Goal: Task Accomplishment & Management: Manage account settings

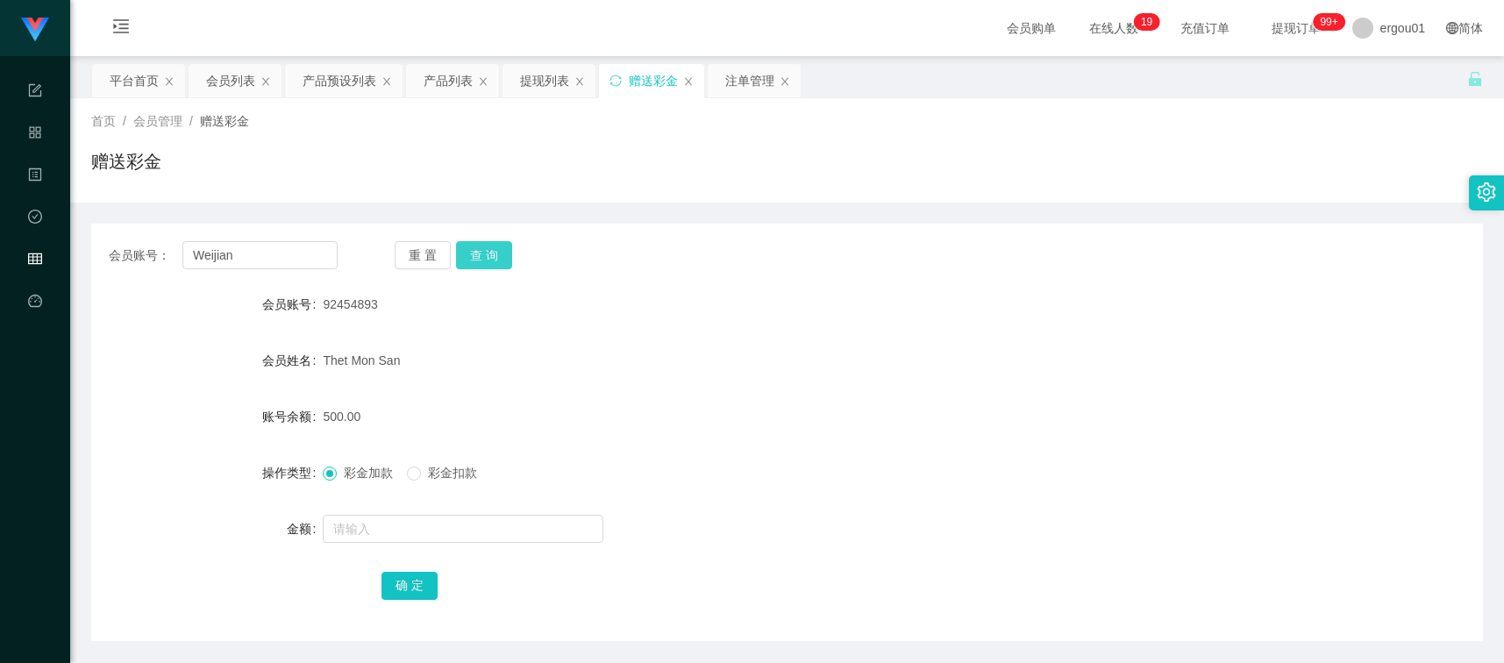
type input "Weijian"
click at [480, 250] on button "查 询" at bounding box center [484, 255] width 56 height 28
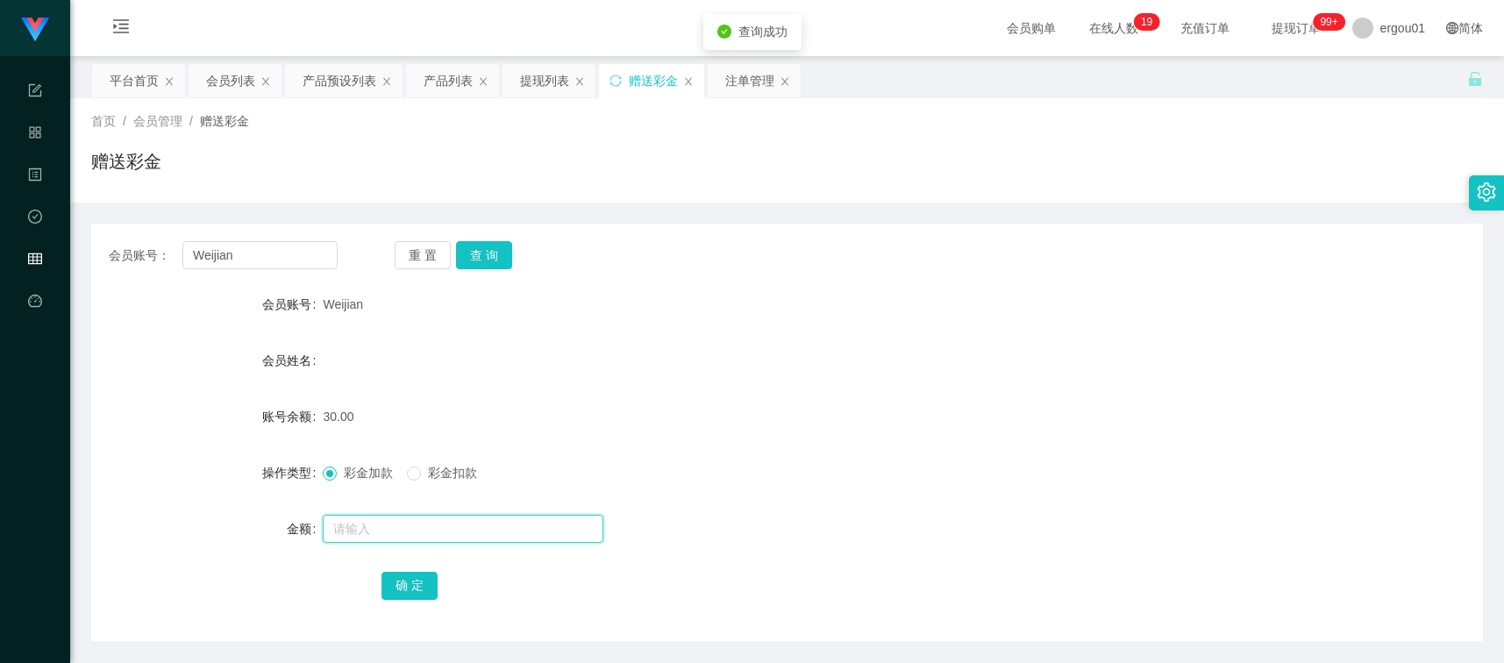
click at [379, 515] on input "text" at bounding box center [463, 529] width 281 height 28
click at [757, 73] on div "注单管理" at bounding box center [749, 80] width 49 height 33
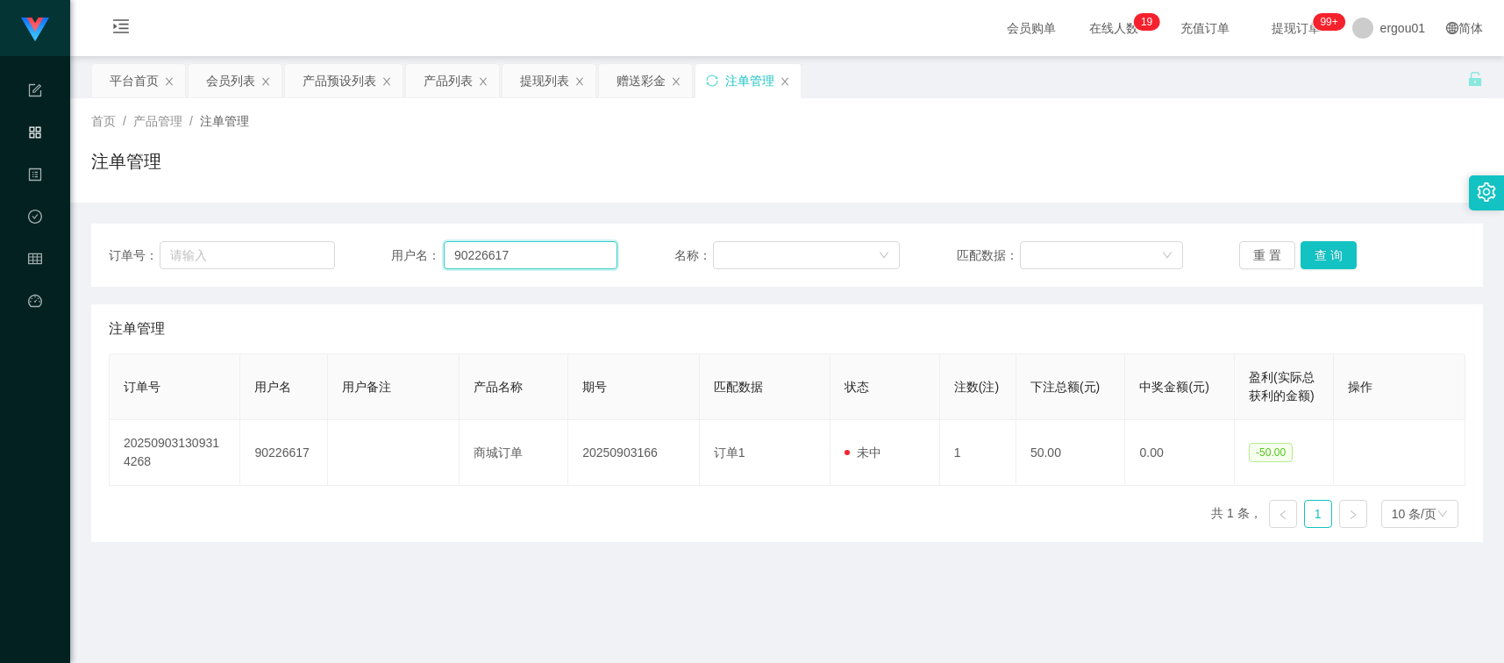
drag, startPoint x: 516, startPoint y: 259, endPoint x: 585, endPoint y: 256, distance: 69.3
click at [516, 259] on input "90226617" at bounding box center [531, 255] width 174 height 28
paste input "Weijian"
type input "Weijian"
drag, startPoint x: 1316, startPoint y: 242, endPoint x: 1316, endPoint y: 231, distance: 11.4
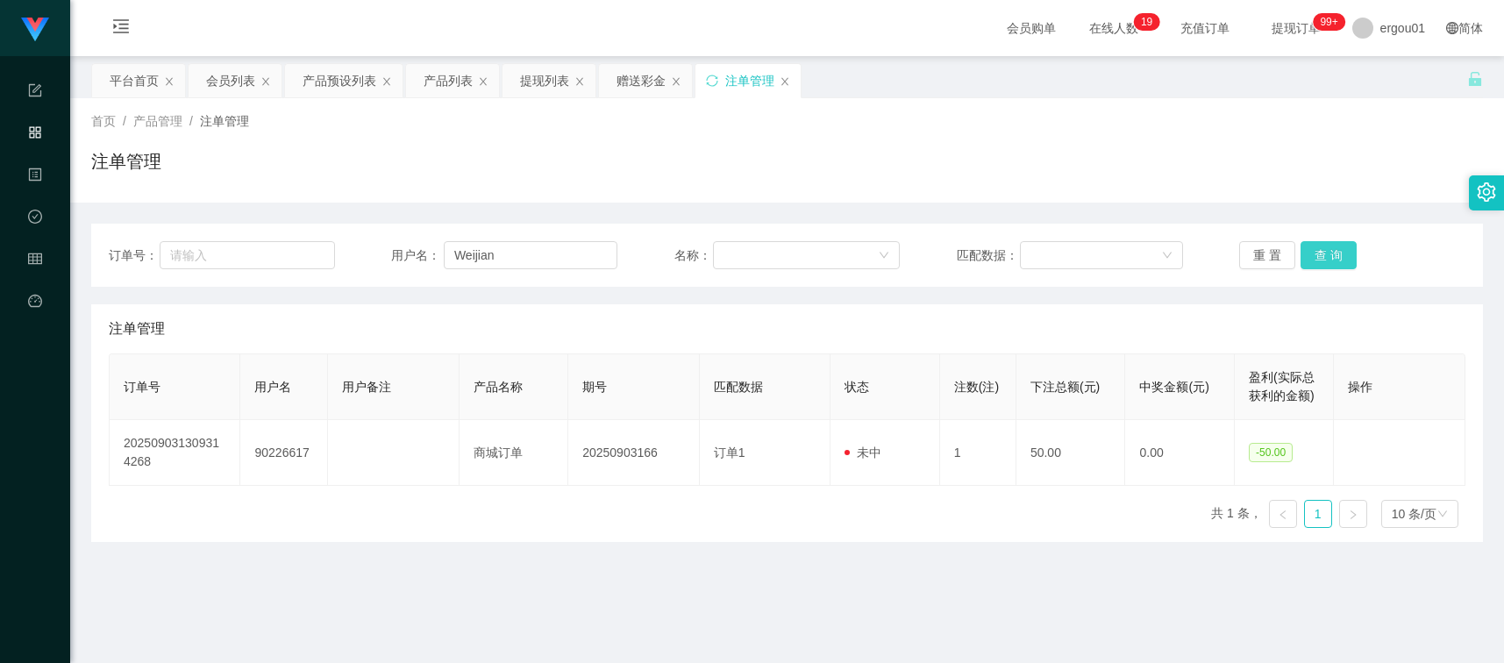
click at [1316, 242] on button "查 询" at bounding box center [1328, 255] width 56 height 28
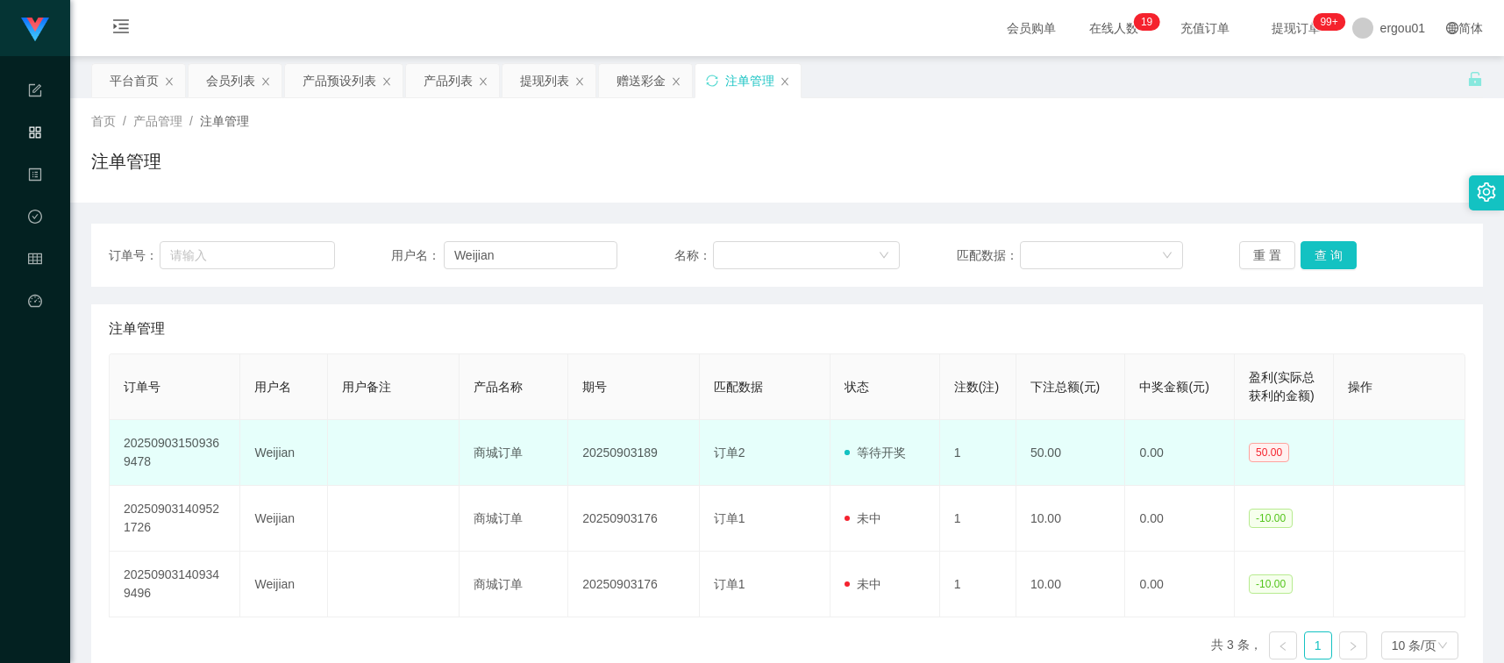
click at [436, 422] on td at bounding box center [393, 453] width 131 height 66
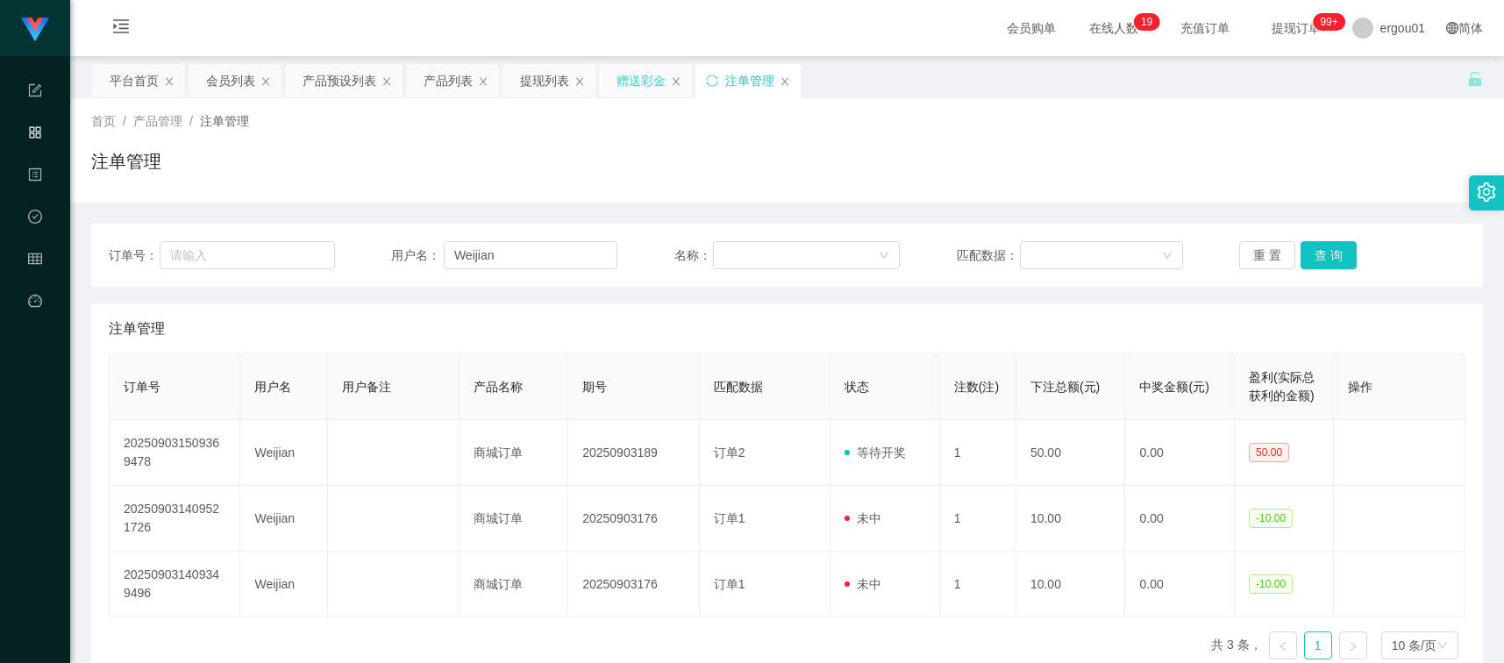
click at [643, 80] on div "赠送彩金" at bounding box center [640, 80] width 49 height 33
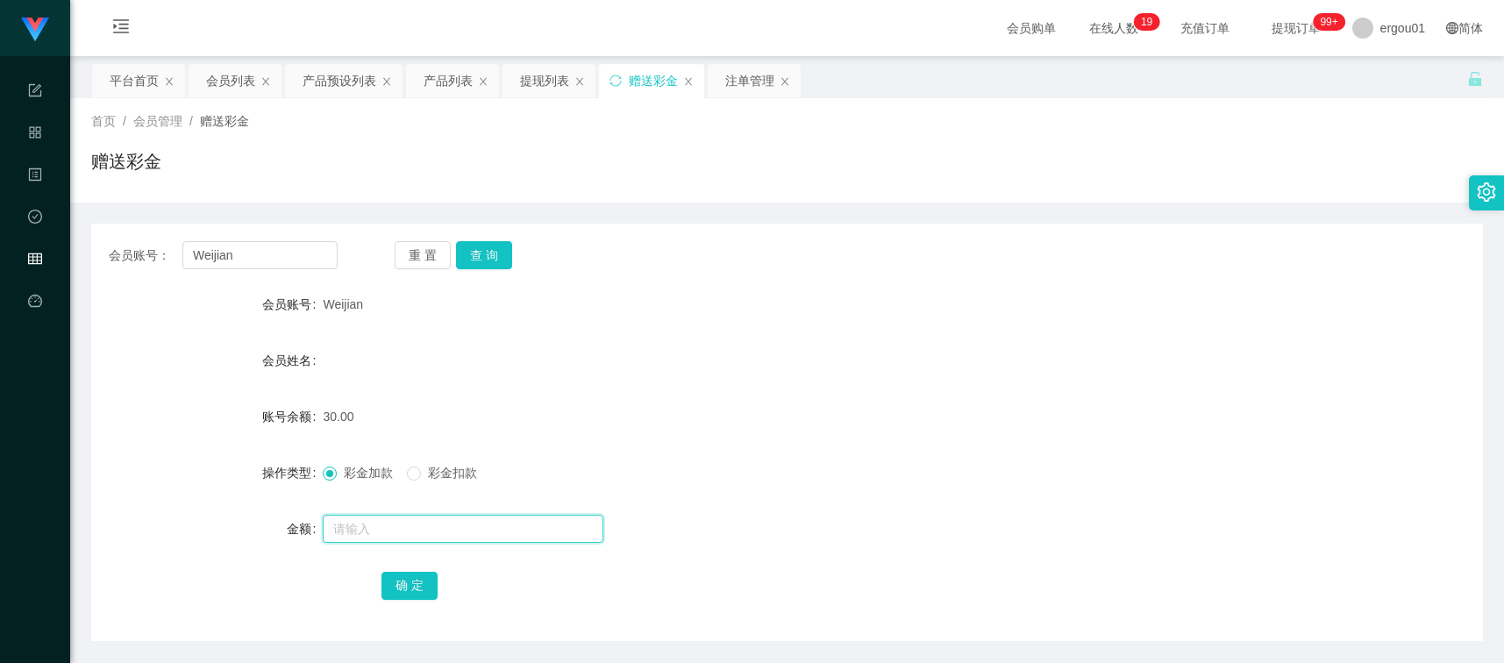
click at [393, 520] on input "text" at bounding box center [463, 529] width 281 height 28
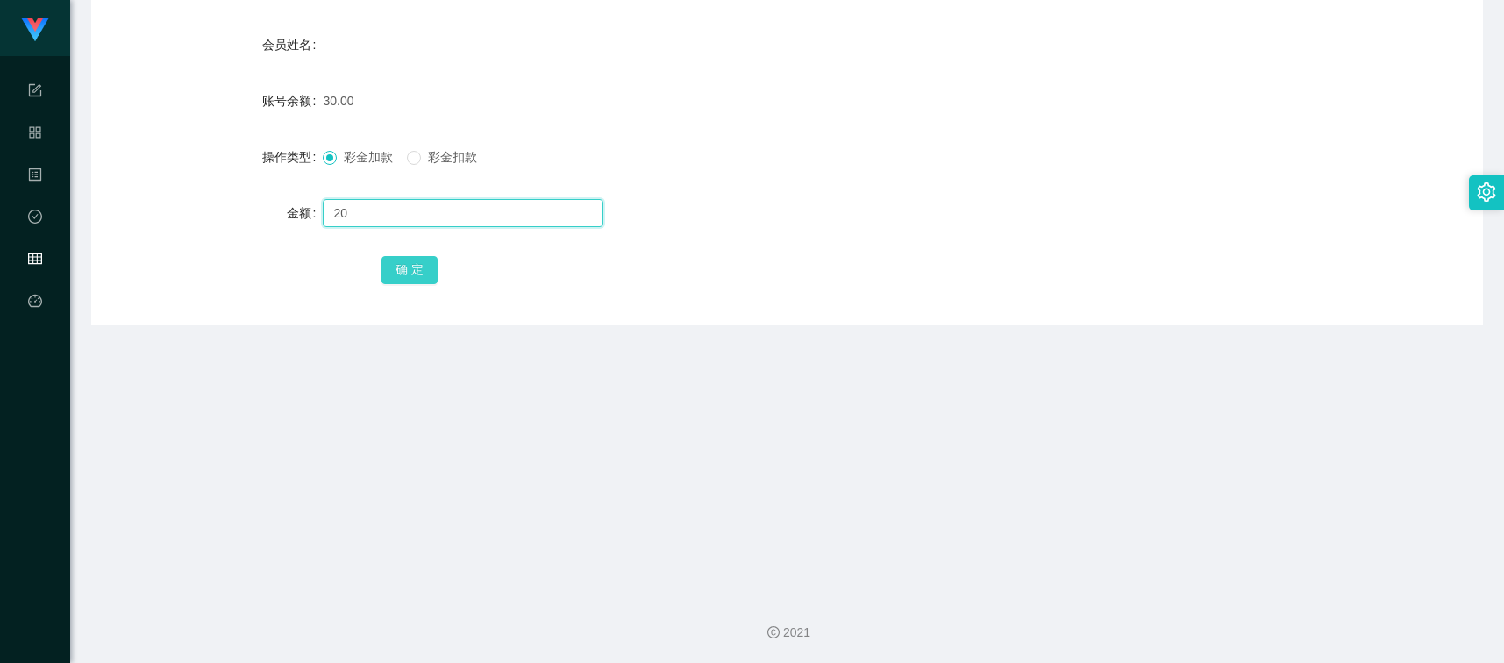
type input "20"
click at [404, 272] on button "确 定" at bounding box center [409, 270] width 56 height 28
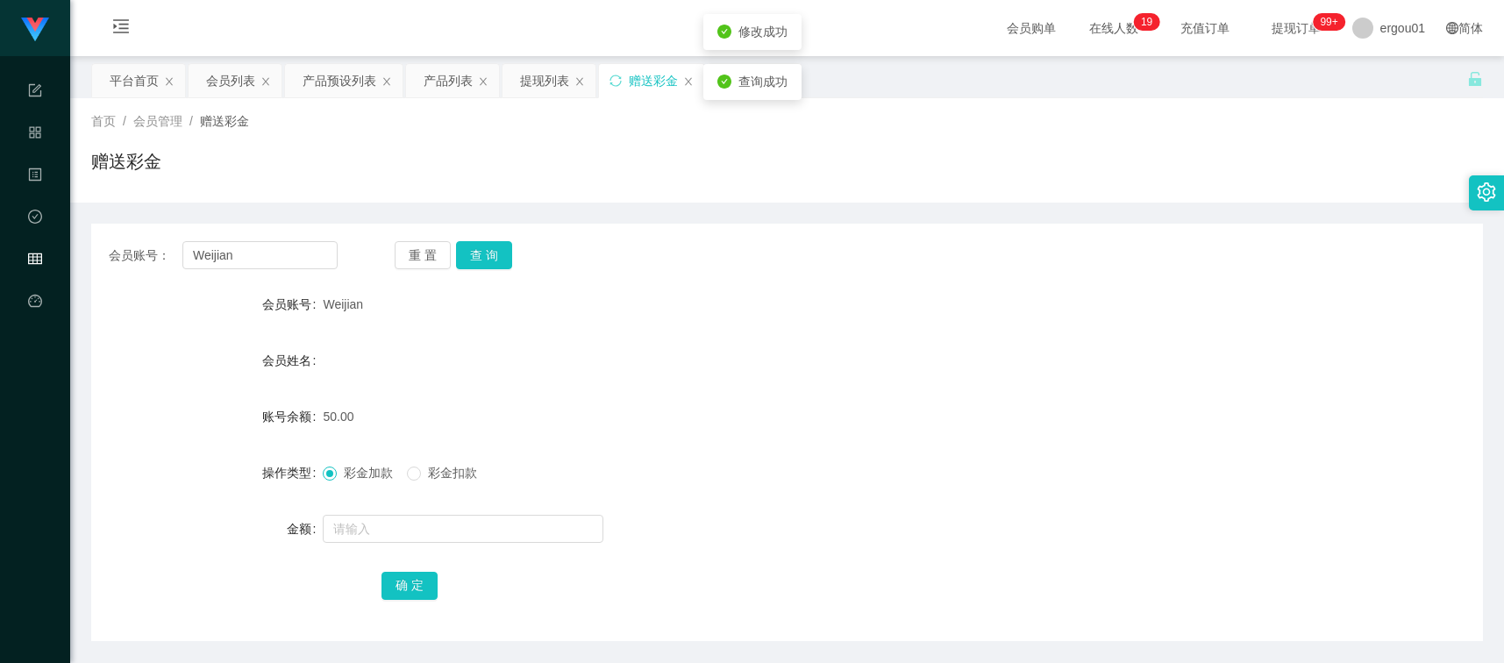
click at [633, 210] on div "会员账号： Weijian 重 置 查 询 会员账号 Weijian 会员姓名 账号余额 50.00 操作类型 彩金加款 彩金扣款 金额 确 定" at bounding box center [786, 422] width 1391 height 438
click at [537, 73] on div "提现列表" at bounding box center [544, 80] width 49 height 33
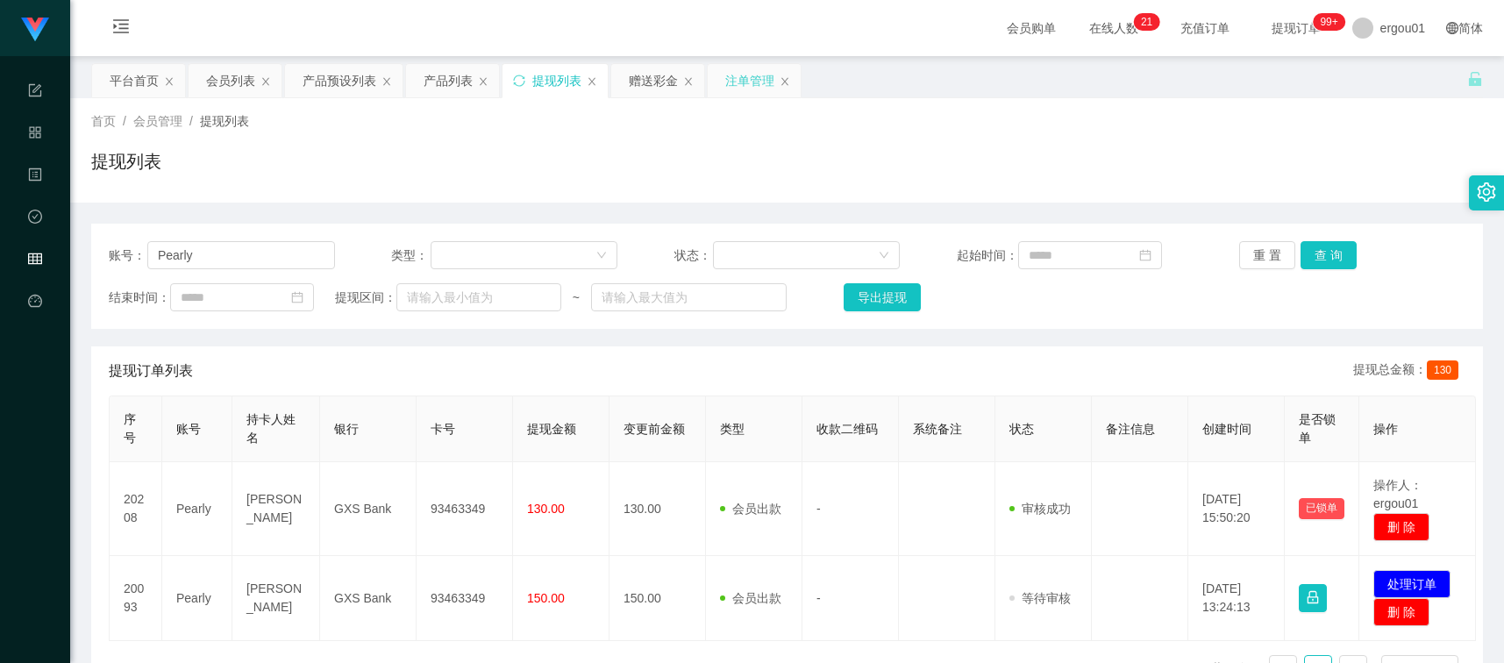
click at [769, 77] on div "注单管理" at bounding box center [749, 80] width 49 height 33
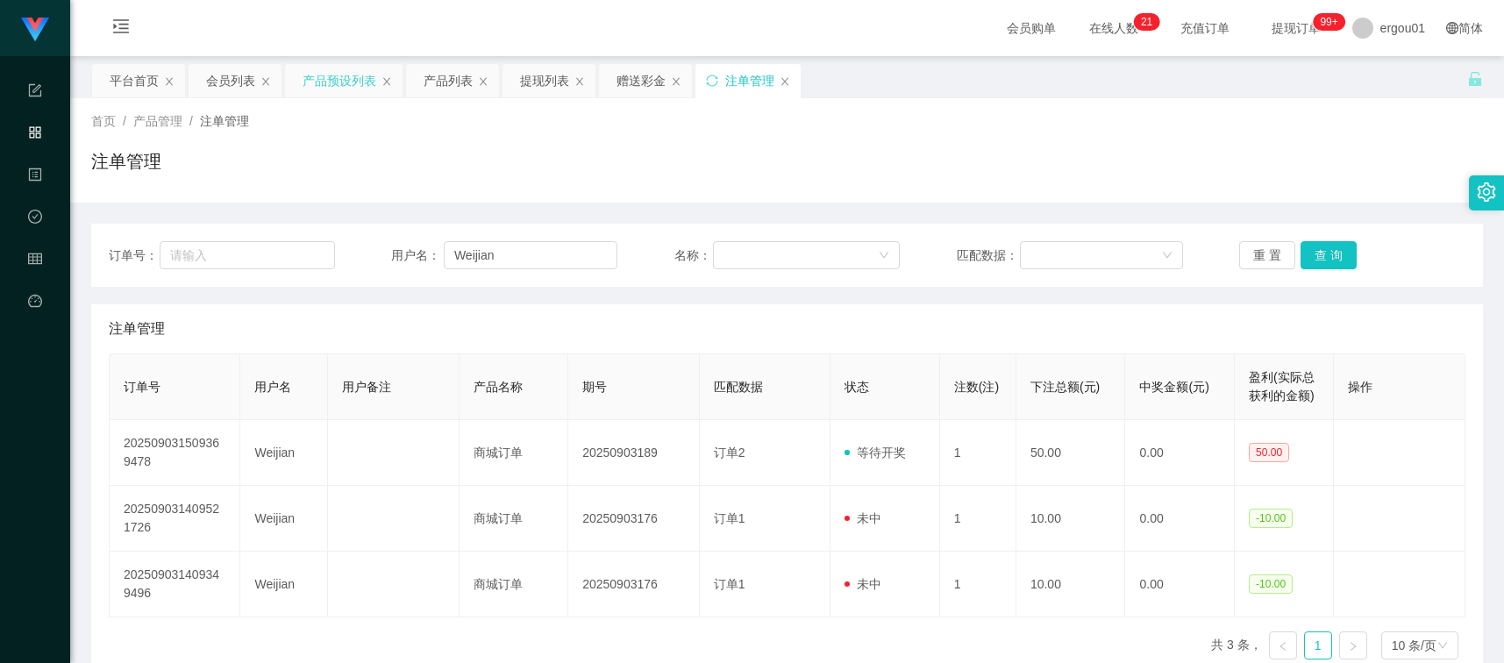
click at [340, 75] on div "产品预设列表" at bounding box center [339, 80] width 74 height 33
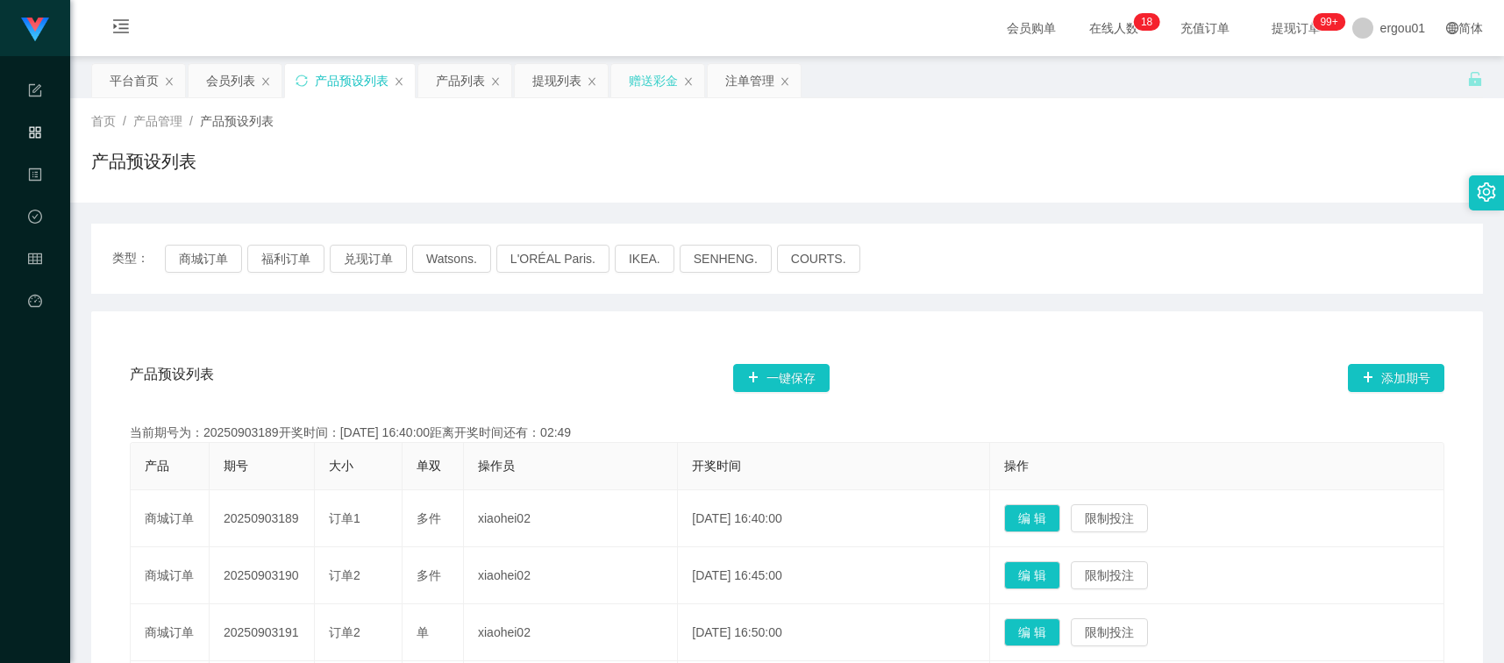
click at [631, 89] on div "赠送彩金" at bounding box center [653, 80] width 49 height 33
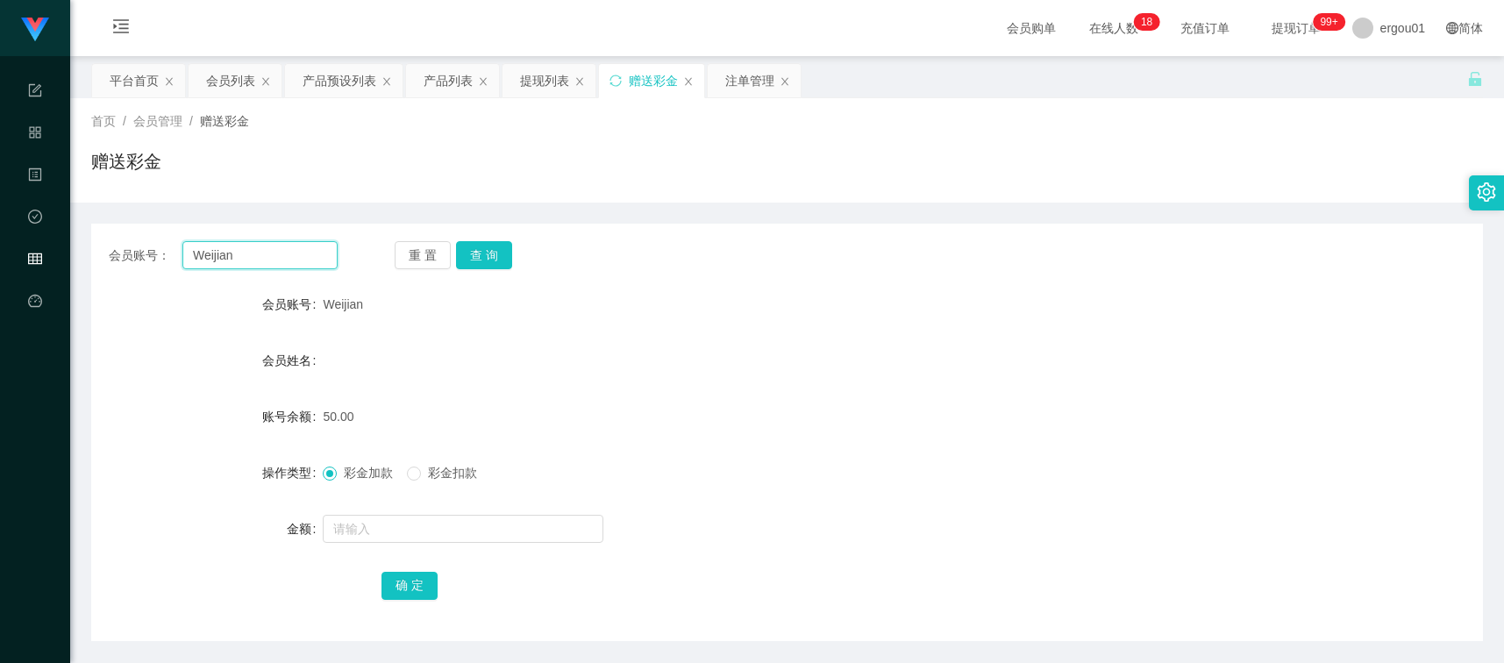
click at [281, 260] on input "Weijian" at bounding box center [259, 255] width 155 height 28
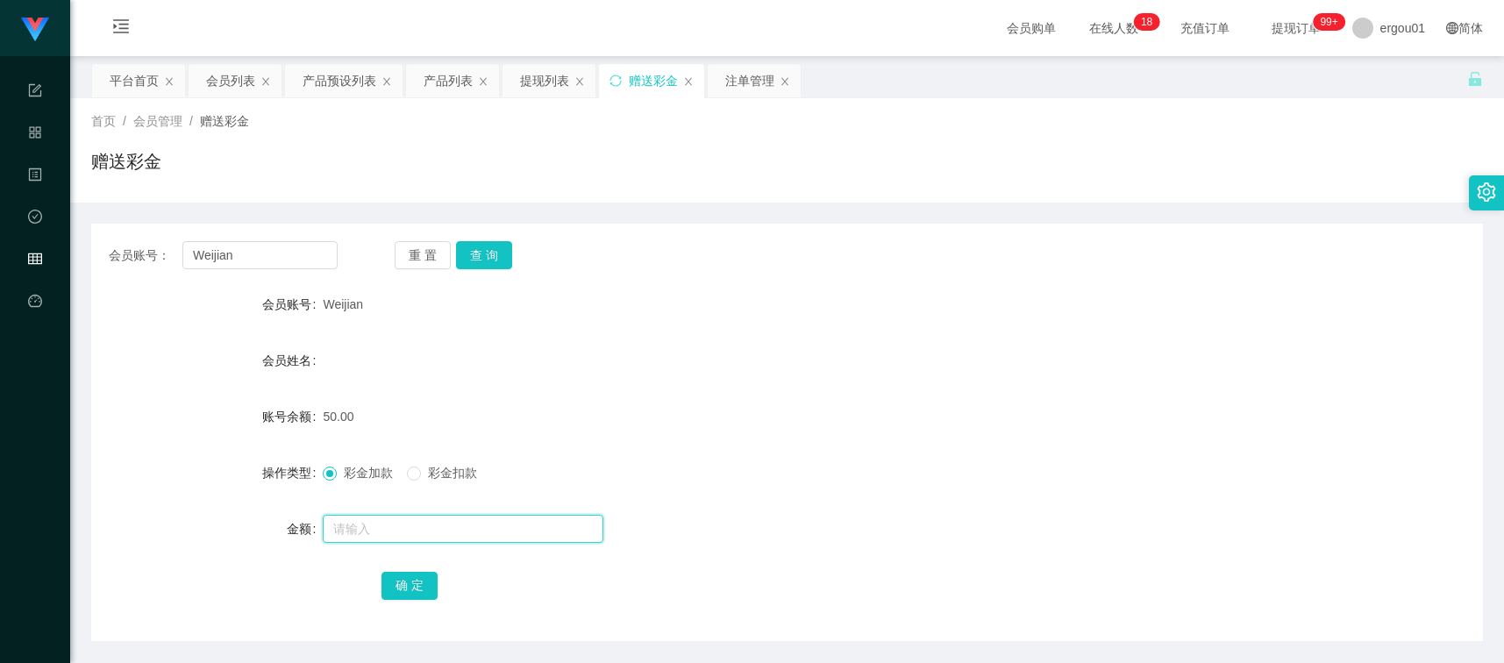
drag, startPoint x: 352, startPoint y: 518, endPoint x: 378, endPoint y: 500, distance: 32.1
click at [352, 518] on input "text" at bounding box center [463, 529] width 281 height 28
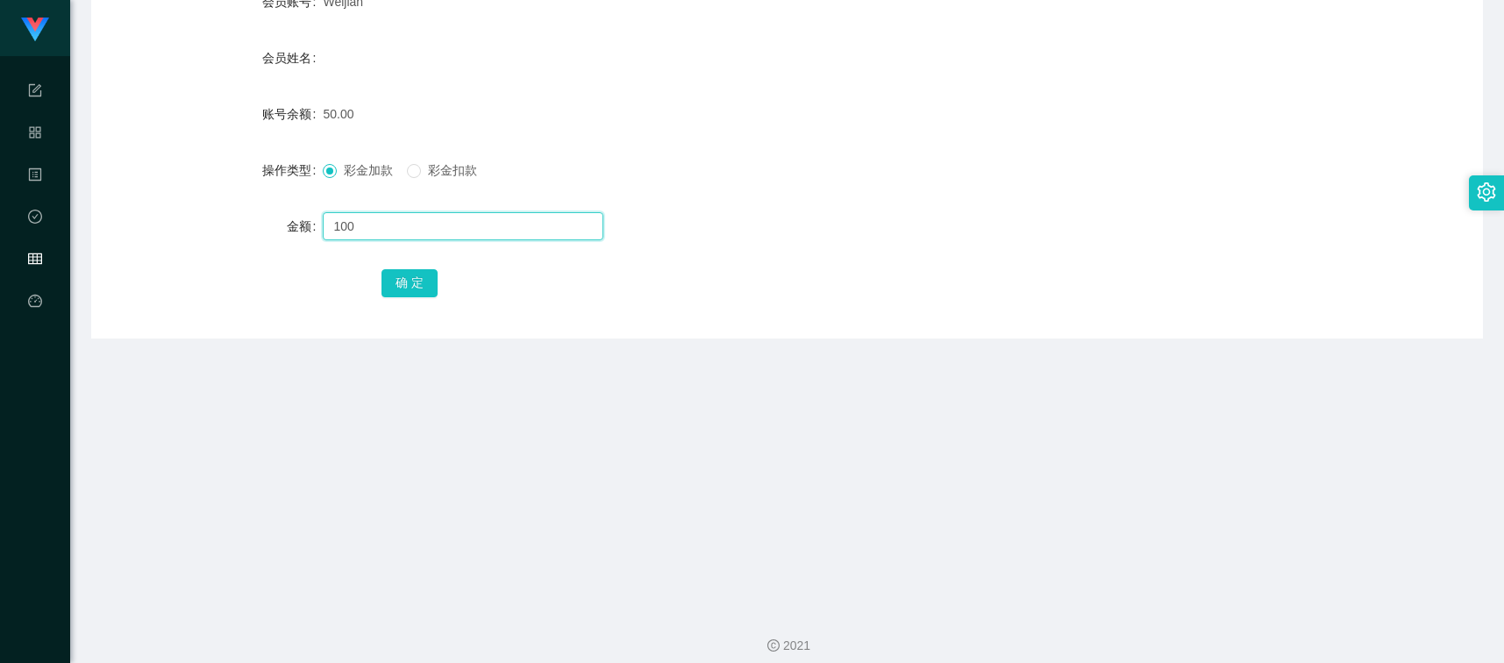
scroll to position [316, 0]
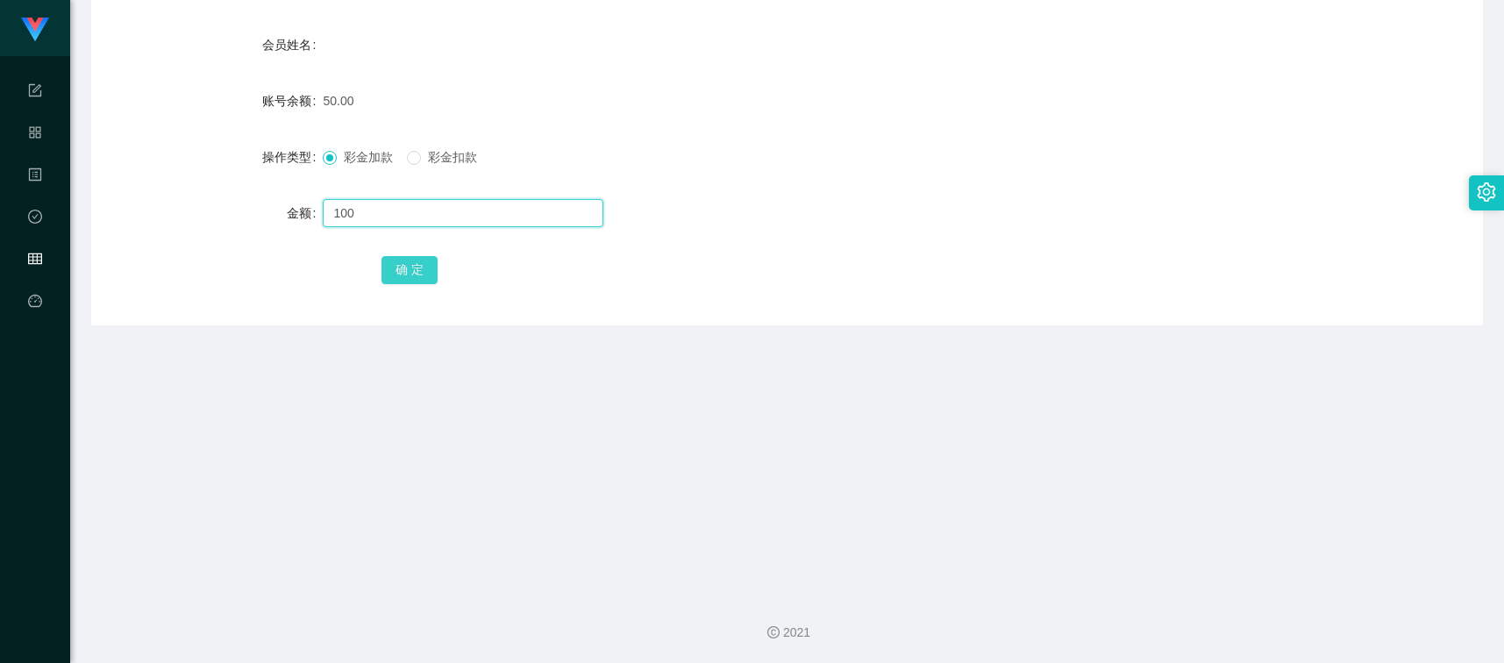
type input "100"
click at [412, 274] on button "确 定" at bounding box center [409, 270] width 56 height 28
click at [631, 165] on div "彩金加款 彩金扣款" at bounding box center [729, 156] width 812 height 35
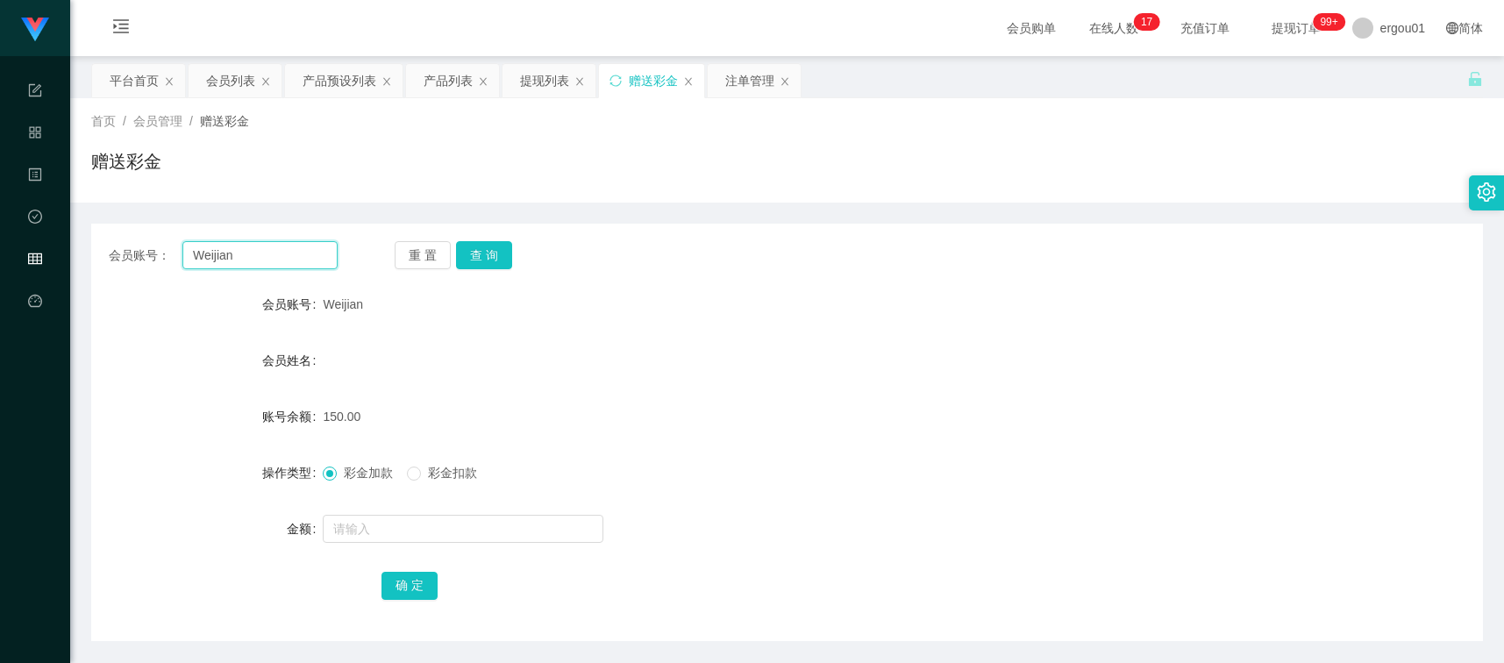
click at [299, 250] on input "Weijian" at bounding box center [259, 255] width 155 height 28
paste input "97951758"
type input "97951758"
click at [496, 267] on button "查 询" at bounding box center [484, 255] width 56 height 28
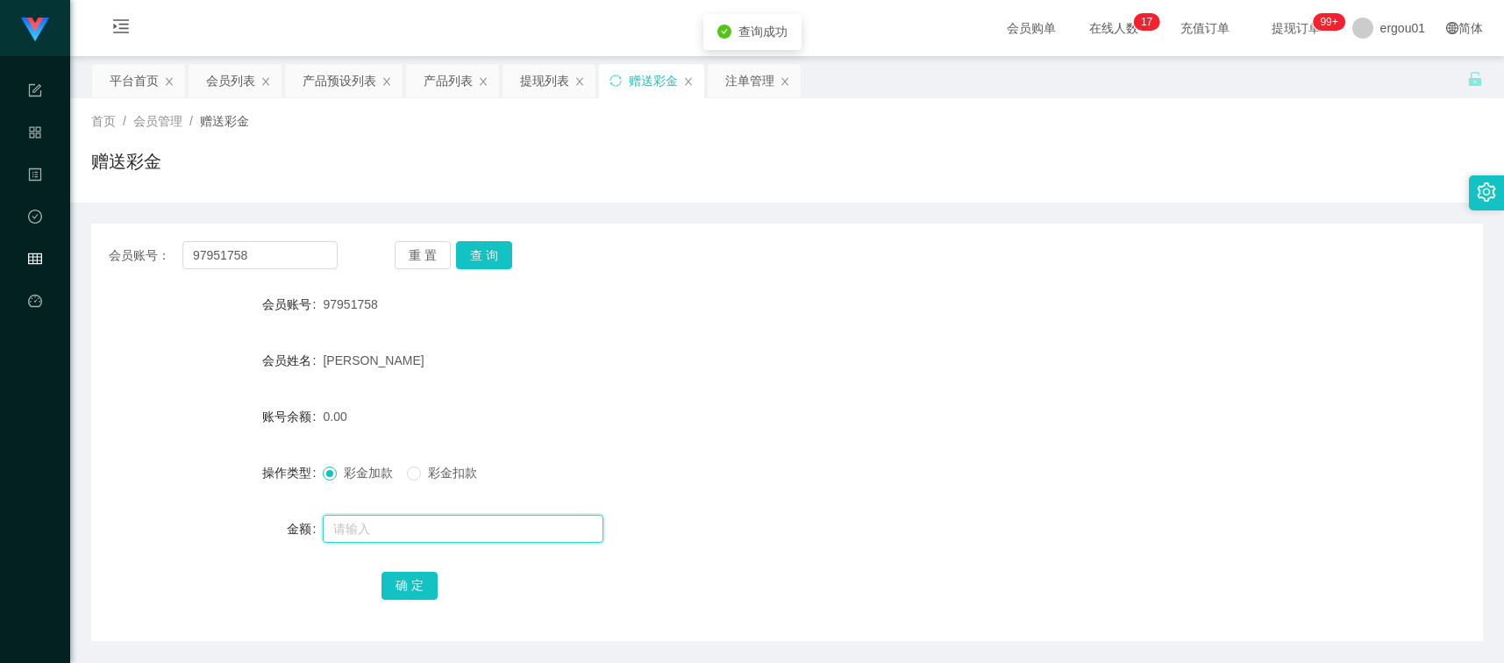
click at [373, 539] on input "text" at bounding box center [463, 529] width 281 height 28
type input "100"
drag, startPoint x: 405, startPoint y: 576, endPoint x: 418, endPoint y: 571, distance: 14.2
click at [405, 576] on button "确 定" at bounding box center [409, 586] width 56 height 28
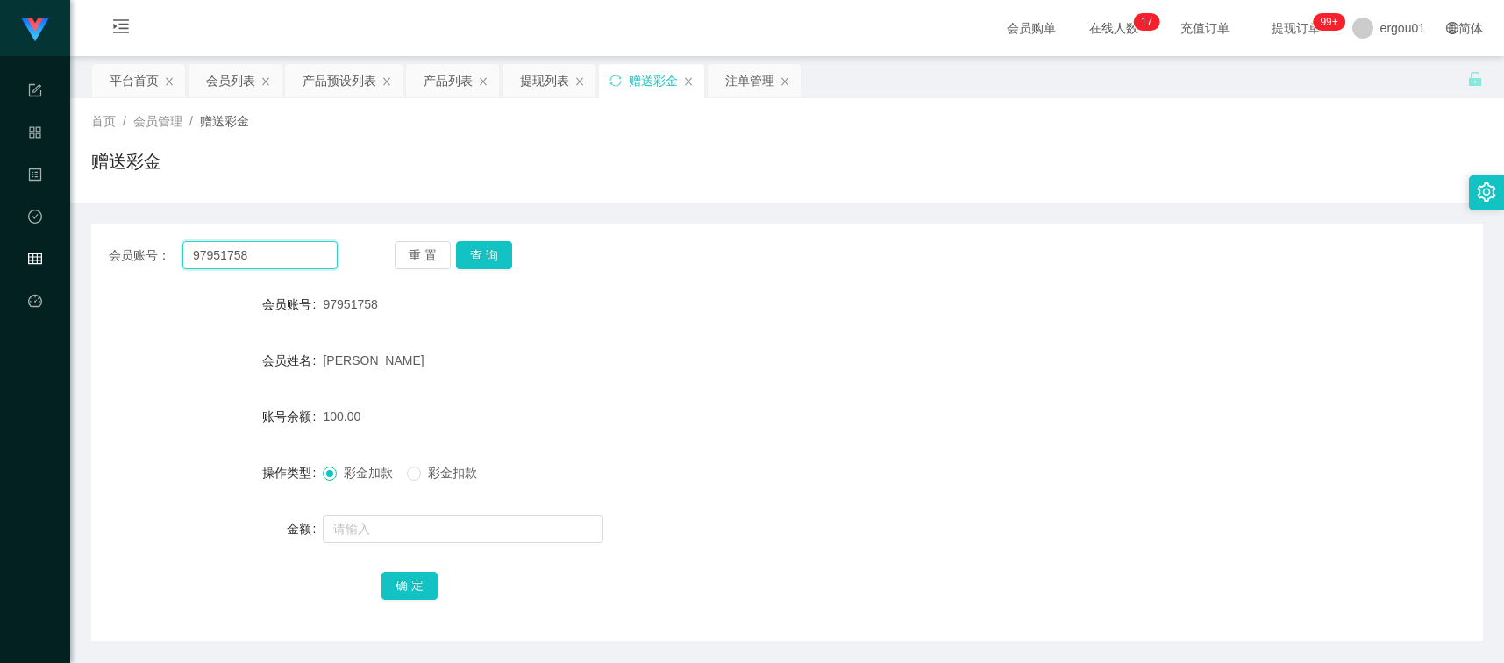
click at [309, 260] on input "97951758" at bounding box center [259, 255] width 155 height 28
paste input "5085804655"
type input "5085804655"
click at [485, 241] on button "查 询" at bounding box center [484, 255] width 56 height 28
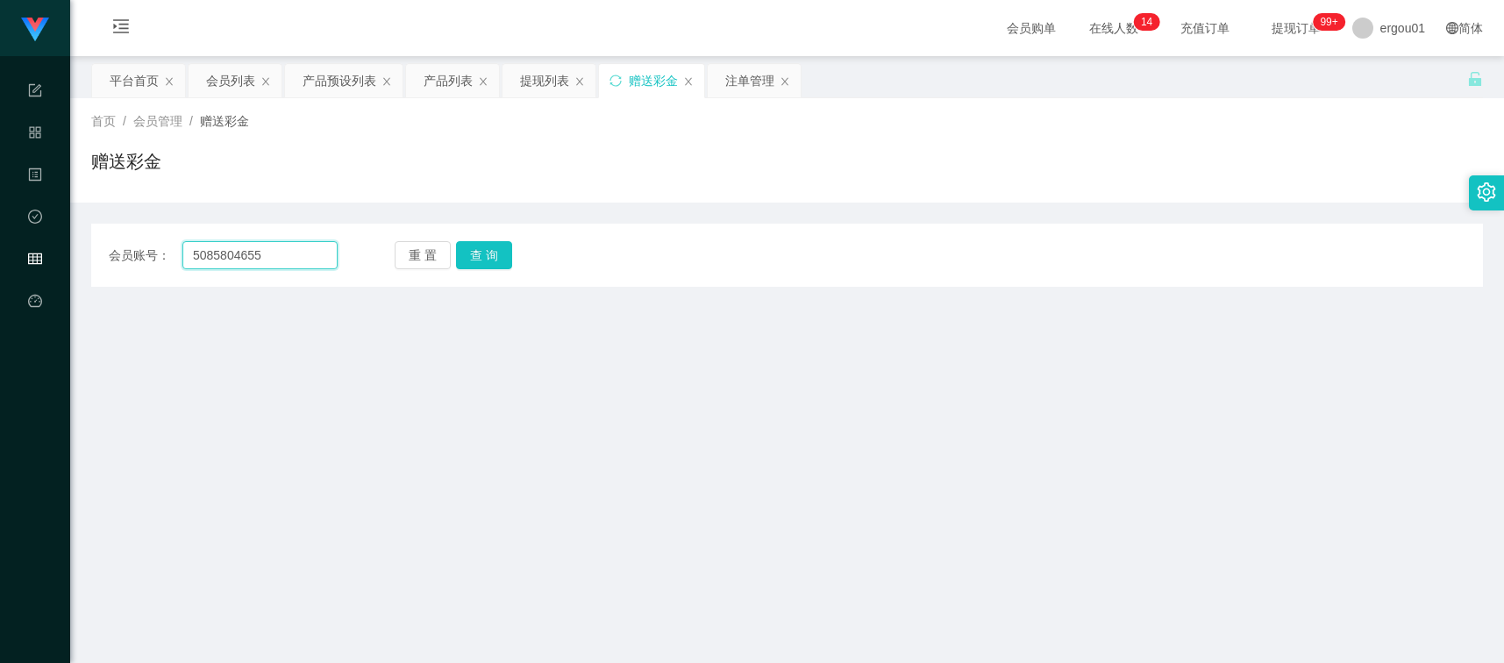
click at [304, 266] on input "5085804655" at bounding box center [259, 255] width 155 height 28
paste input "Weijian"
type input "Weijian"
click at [482, 253] on button "查 询" at bounding box center [484, 255] width 56 height 28
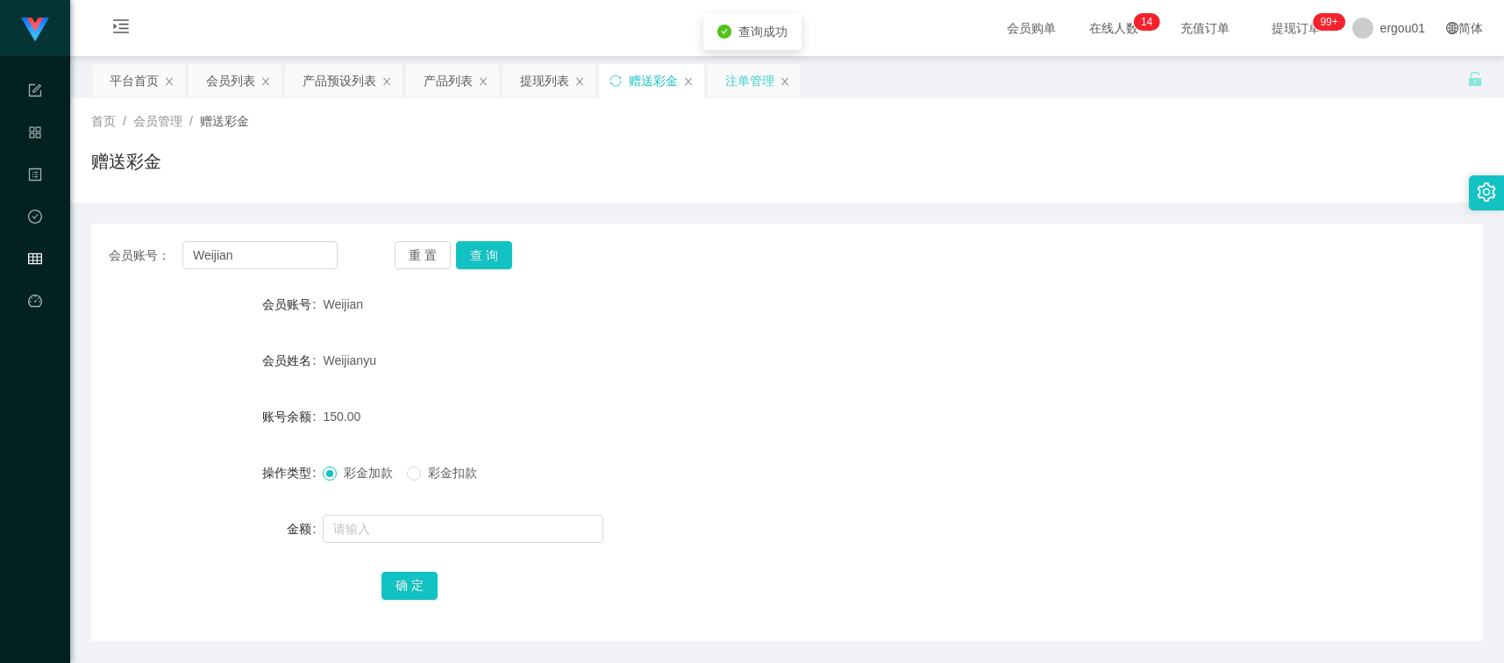
click at [750, 84] on div "注单管理" at bounding box center [749, 80] width 49 height 33
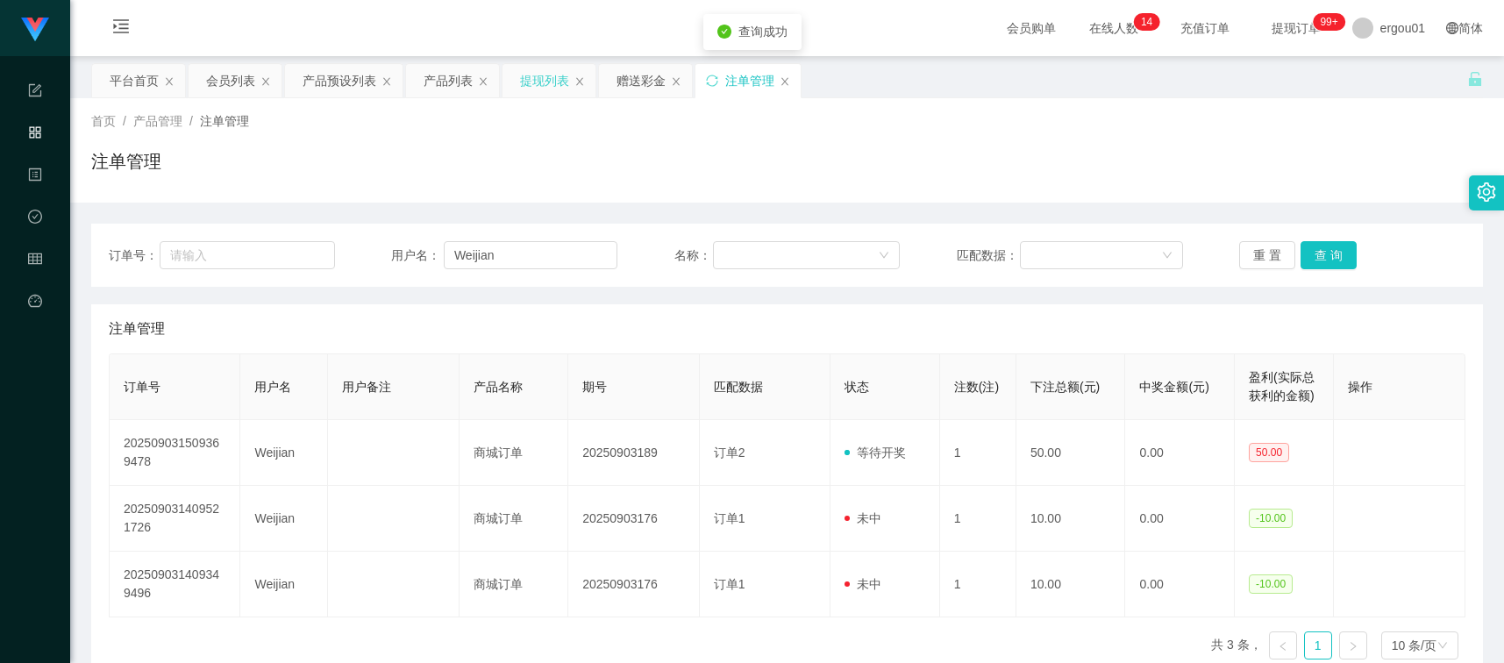
click at [550, 80] on div "提现列表" at bounding box center [544, 80] width 49 height 33
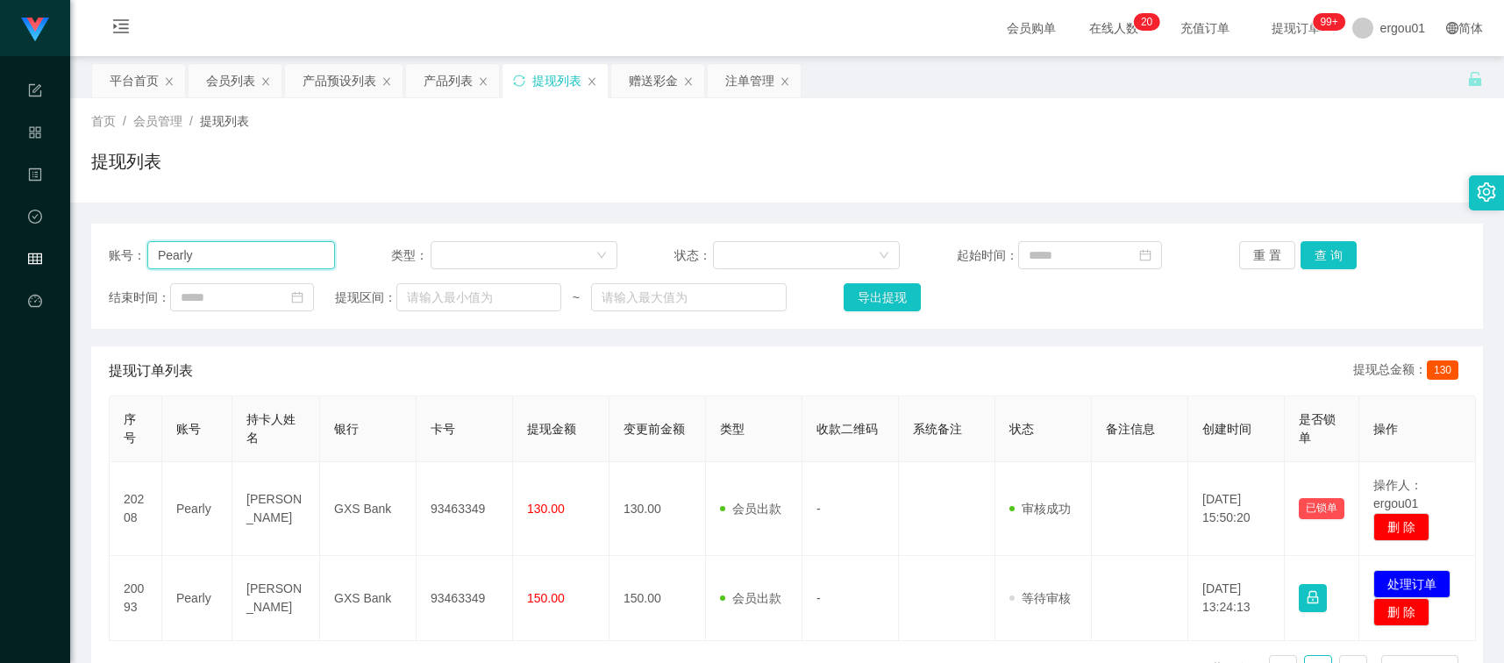
click at [287, 260] on input "Pearly" at bounding box center [241, 255] width 188 height 28
paste input "Weijian"
type input "Weijian"
click at [1337, 246] on button "查 询" at bounding box center [1328, 255] width 56 height 28
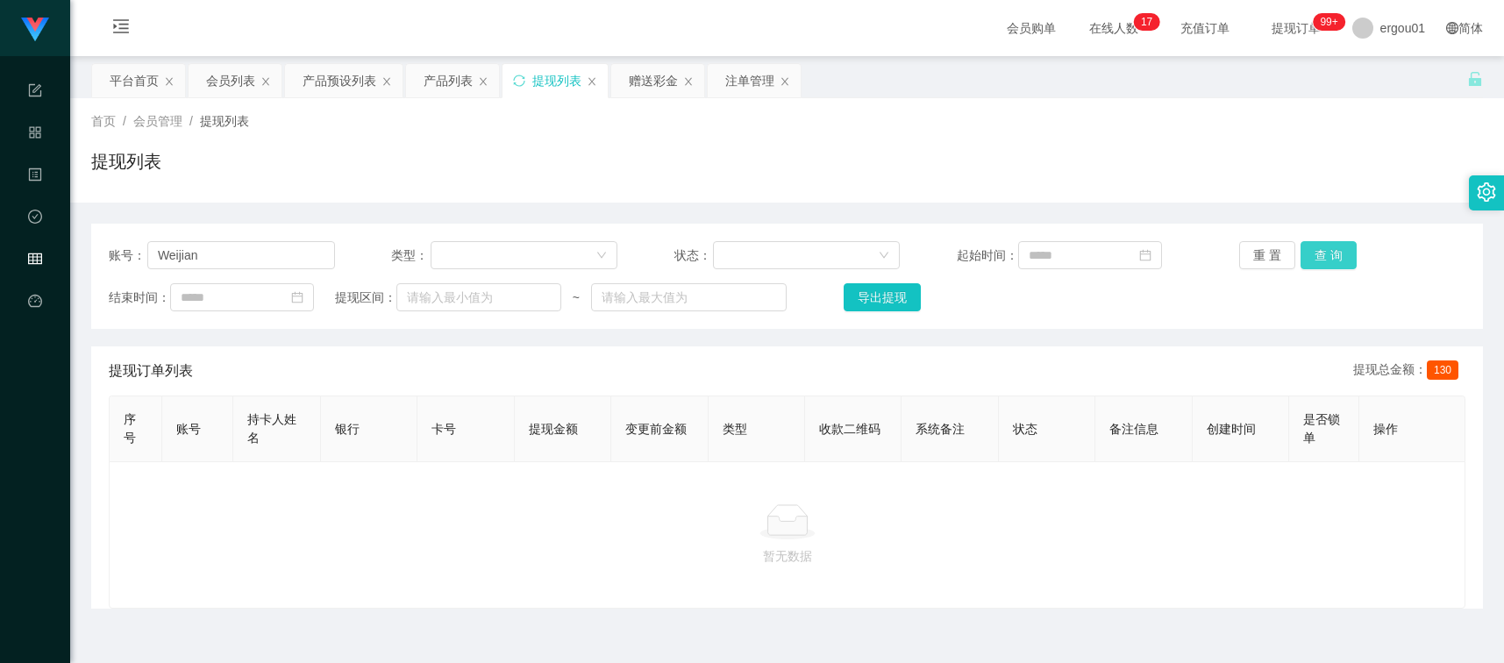
click at [1318, 243] on button "查 询" at bounding box center [1328, 255] width 56 height 28
click at [1318, 243] on div "重 置 查 询" at bounding box center [1352, 255] width 226 height 28
click at [221, 68] on div "会员列表" at bounding box center [230, 80] width 49 height 33
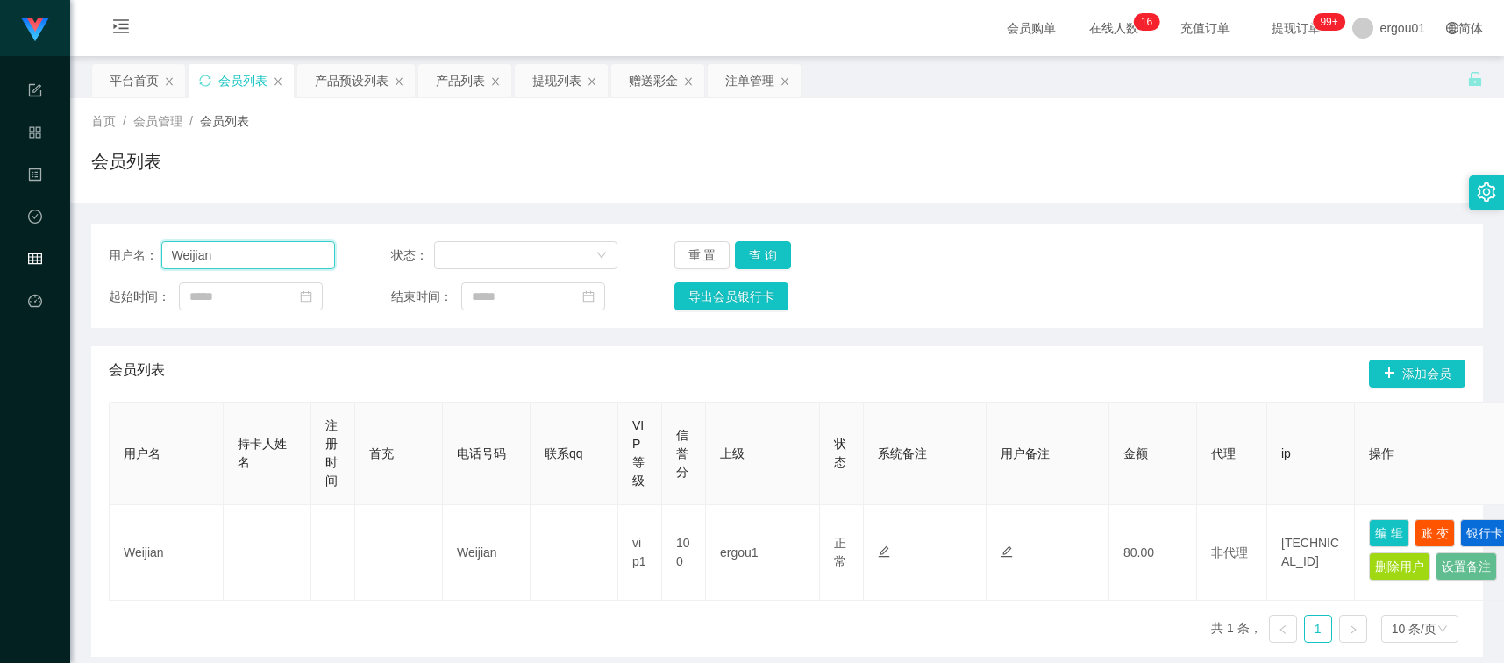
click at [268, 252] on input "Weijian" at bounding box center [248, 255] width 174 height 28
click at [773, 251] on button "查 询" at bounding box center [763, 255] width 56 height 28
click at [641, 75] on div "赠送彩金" at bounding box center [653, 80] width 49 height 33
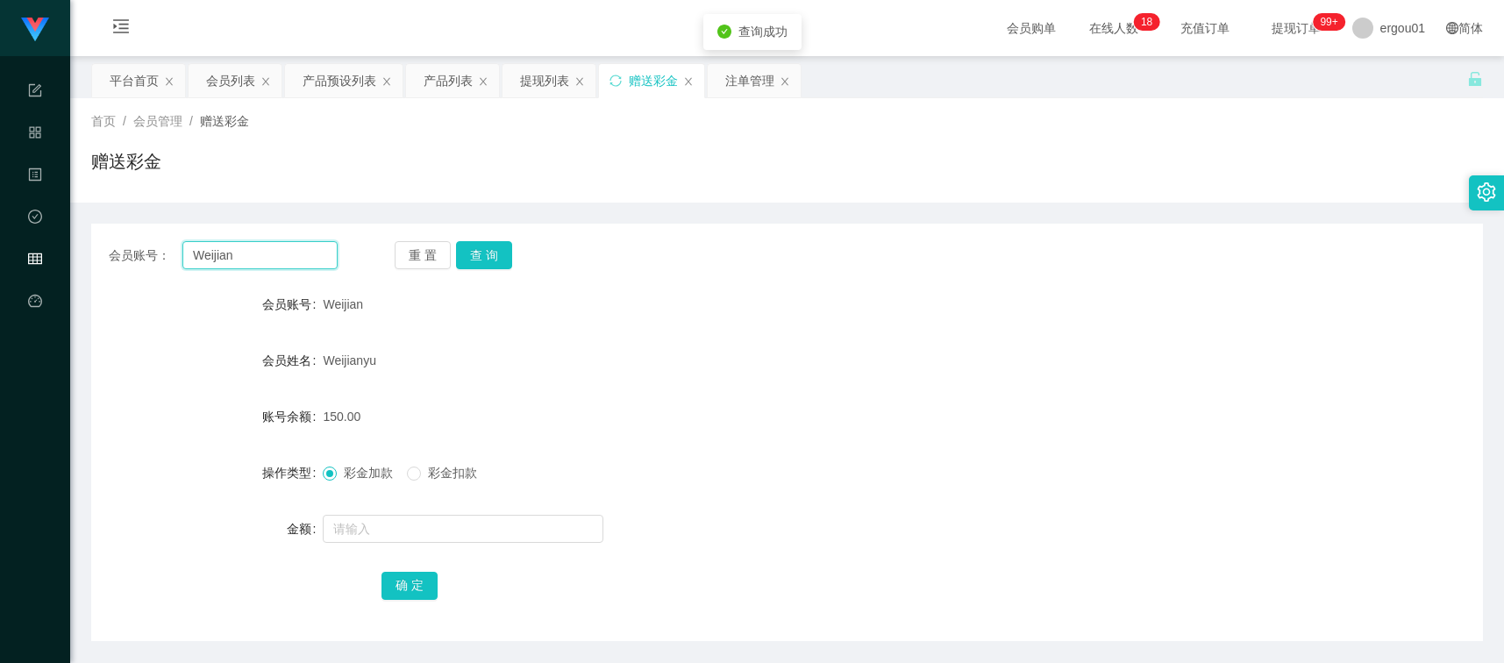
click at [267, 260] on input "Weijian" at bounding box center [259, 255] width 155 height 28
click at [489, 256] on button "查 询" at bounding box center [484, 255] width 56 height 28
click at [448, 487] on div "彩金加款 彩金扣款" at bounding box center [729, 472] width 812 height 35
click at [448, 474] on label "彩金扣款" at bounding box center [445, 473] width 77 height 18
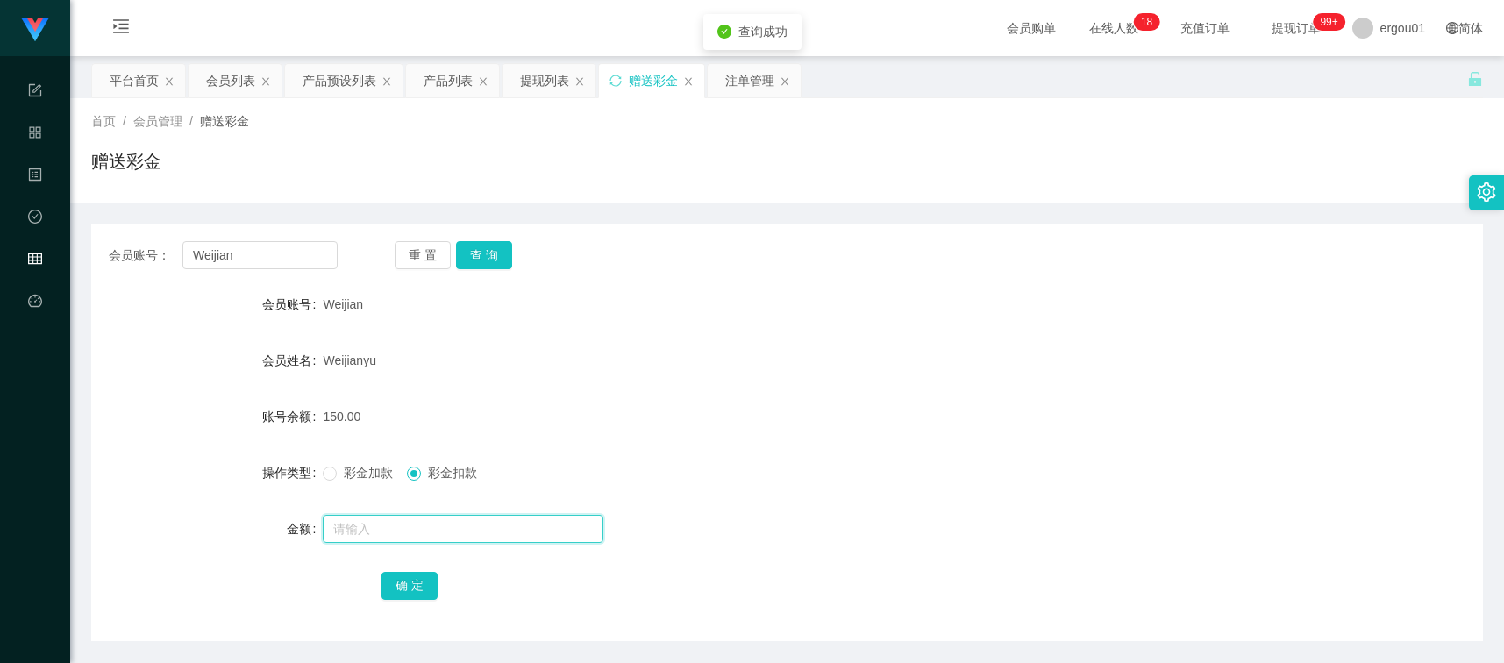
click at [430, 531] on input "text" at bounding box center [463, 529] width 281 height 28
type input "150"
click at [409, 584] on button "确 定" at bounding box center [409, 586] width 56 height 28
drag, startPoint x: 7, startPoint y: 423, endPoint x: 46, endPoint y: 414, distance: 39.8
click at [7, 423] on div "工作台 系统配置 产品管理 内容中心 数据中心 会员管理 平台首页" at bounding box center [35, 331] width 70 height 663
